Goal: Entertainment & Leisure: Consume media (video, audio)

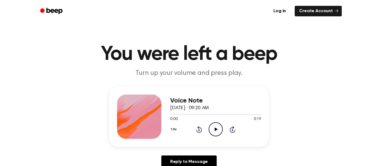
click at [210, 125] on icon "Play Audio" at bounding box center [216, 129] width 14 height 14
click at [220, 125] on icon "Play Audio" at bounding box center [216, 129] width 14 height 14
click at [215, 129] on icon at bounding box center [216, 129] width 3 height 4
click at [218, 129] on icon "Play Audio" at bounding box center [216, 129] width 14 height 14
click at [212, 127] on icon "Play Audio" at bounding box center [216, 129] width 14 height 14
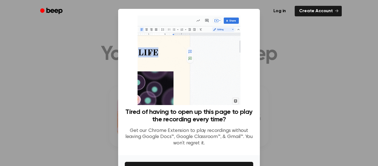
click at [266, 77] on div at bounding box center [189, 83] width 378 height 166
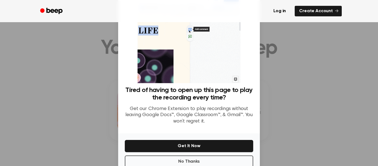
scroll to position [36, 0]
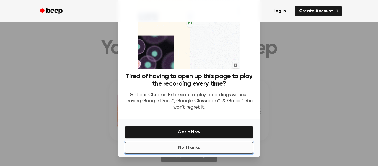
click at [226, 153] on button "No Thanks" at bounding box center [189, 147] width 128 height 12
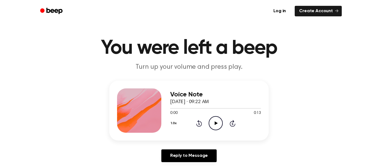
click at [215, 128] on icon "Play Audio" at bounding box center [216, 123] width 14 height 14
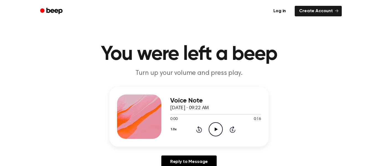
click at [219, 127] on icon "Play Audio" at bounding box center [216, 129] width 14 height 14
click at [214, 121] on div "0:00 0:06" at bounding box center [215, 119] width 91 height 6
click at [219, 131] on icon "Play Audio" at bounding box center [216, 129] width 14 height 14
click at [214, 138] on div "Voice Note [DATE] · 09:23 AM 0:06 0:06 Your browser does not support the [objec…" at bounding box center [215, 116] width 91 height 44
click at [215, 132] on icon "Play Audio" at bounding box center [216, 129] width 14 height 14
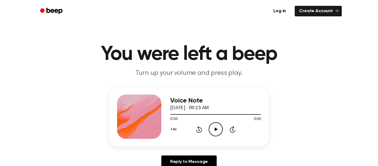
click at [220, 138] on div "Voice Note [DATE] · 09:23 AM 0:06 0:06 Your browser does not support the [objec…" at bounding box center [215, 116] width 91 height 44
click at [215, 123] on icon "Play Audio" at bounding box center [216, 129] width 14 height 14
click at [216, 129] on icon at bounding box center [216, 129] width 3 height 4
